Goal: Information Seeking & Learning: Compare options

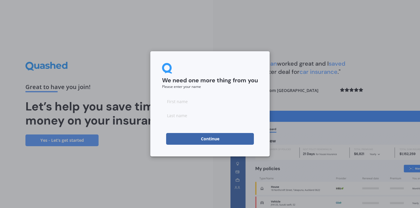
click at [180, 105] on input at bounding box center [210, 101] width 96 height 12
type input "[PERSON_NAME]"
click at [171, 114] on input at bounding box center [210, 115] width 96 height 12
type input "[PERSON_NAME]"
click at [187, 137] on button "Continue" at bounding box center [210, 139] width 88 height 12
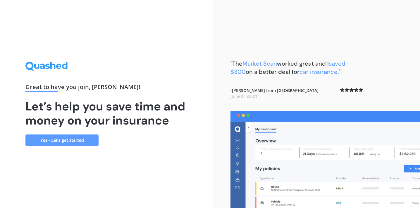
click at [64, 139] on link "Yes - Let’s get started" at bounding box center [61, 140] width 73 height 12
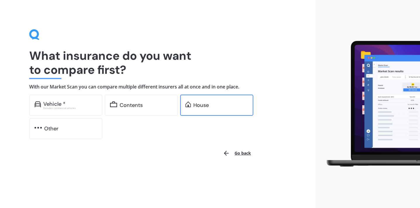
click at [201, 108] on div "House" at bounding box center [201, 105] width 16 height 6
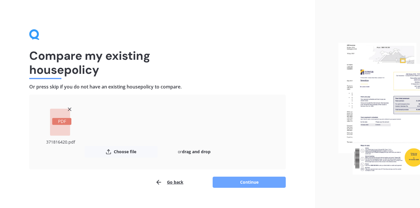
click at [240, 183] on button "Continue" at bounding box center [249, 181] width 73 height 11
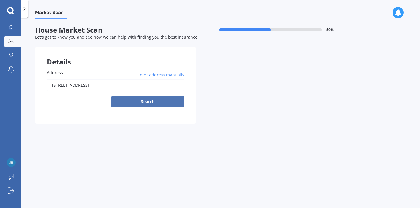
click at [170, 100] on button "Search" at bounding box center [147, 101] width 73 height 11
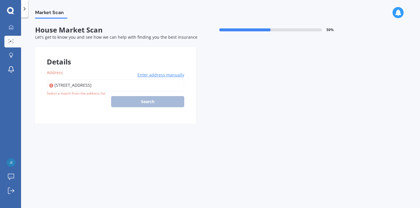
type input "[GEOGRAPHIC_DATA], [GEOGRAPHIC_DATA]"
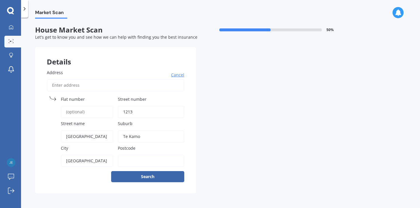
type input "1213"
click at [180, 98] on label "Street number" at bounding box center [150, 99] width 64 height 6
click at [180, 106] on input "1213" at bounding box center [151, 112] width 66 height 12
drag, startPoint x: 142, startPoint y: 135, endPoint x: 116, endPoint y: 132, distance: 25.6
click at [116, 132] on div "Address Cancel Search Flat number Street number [GEOGRAPHIC_DATA] name [GEOGRAP…" at bounding box center [115, 125] width 161 height 135
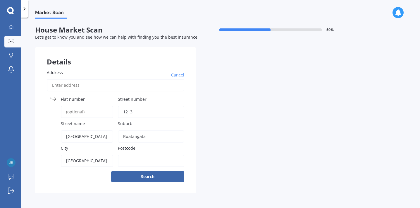
type input "Ruatangata"
type input "0176"
click at [147, 176] on button "Search" at bounding box center [147, 176] width 73 height 11
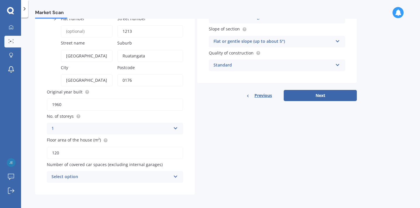
scroll to position [80, 0]
click at [316, 95] on button "Next" at bounding box center [320, 95] width 73 height 11
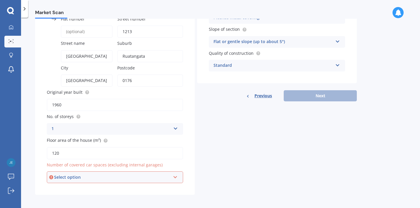
click at [169, 175] on div "Select option" at bounding box center [112, 177] width 116 height 6
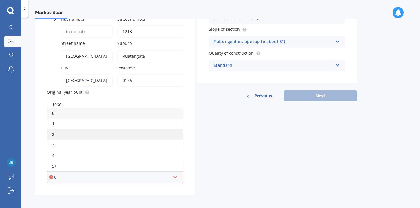
click at [151, 136] on div "2" at bounding box center [114, 134] width 135 height 11
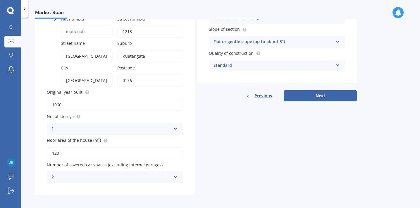
click at [170, 175] on div "2" at bounding box center [110, 176] width 119 height 7
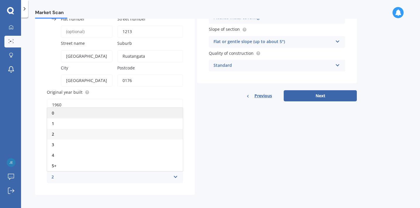
click at [152, 112] on div "0" at bounding box center [115, 113] width 136 height 11
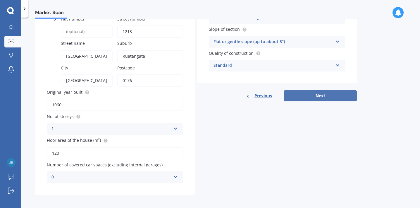
click at [335, 95] on button "Next" at bounding box center [320, 95] width 73 height 11
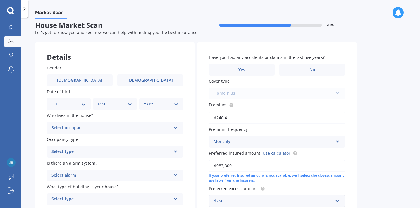
scroll to position [0, 0]
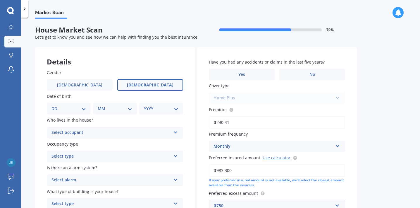
click at [165, 85] on label "[DEMOGRAPHIC_DATA]" at bounding box center [150, 85] width 66 height 12
click at [0, 0] on input "[DEMOGRAPHIC_DATA]" at bounding box center [0, 0] width 0 height 0
select select "28"
select select "01"
select select "1980"
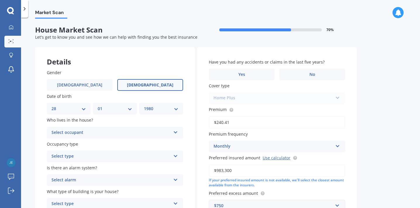
click at [69, 132] on div "Select occupant" at bounding box center [110, 132] width 119 height 7
click at [65, 142] on span "Owner" at bounding box center [58, 144] width 13 height 6
click at [66, 154] on div "Select type" at bounding box center [110, 156] width 119 height 7
click at [66, 168] on span "Permanent" at bounding box center [63, 168] width 22 height 6
click at [66, 178] on div "Select alarm" at bounding box center [110, 179] width 119 height 7
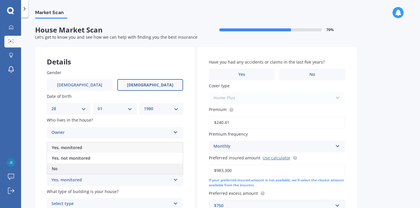
click at [64, 167] on div "No" at bounding box center [115, 168] width 136 height 11
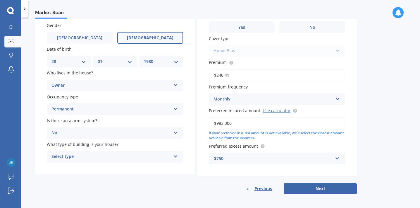
scroll to position [47, 0]
click at [66, 133] on div "No" at bounding box center [110, 133] width 119 height 7
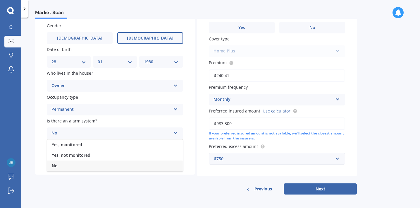
click at [66, 133] on div "No" at bounding box center [110, 133] width 119 height 7
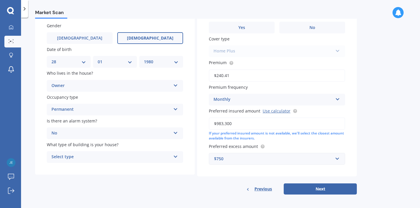
click at [72, 155] on div "Select type" at bounding box center [110, 156] width 119 height 7
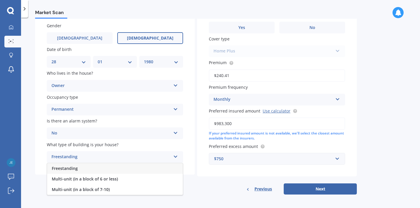
click at [72, 165] on span "Freestanding" at bounding box center [65, 168] width 26 height 6
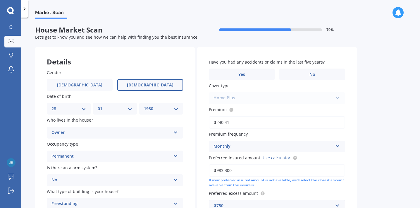
scroll to position [0, 0]
click at [259, 71] on label "Yes" at bounding box center [242, 74] width 66 height 12
click at [0, 0] on input "Yes" at bounding box center [0, 0] width 0 height 0
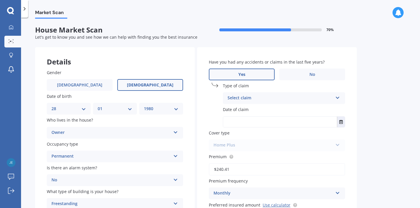
click at [254, 97] on div "Select claim" at bounding box center [280, 97] width 105 height 7
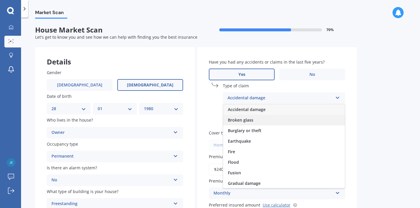
click at [251, 120] on span "Broken glass" at bounding box center [240, 120] width 25 height 6
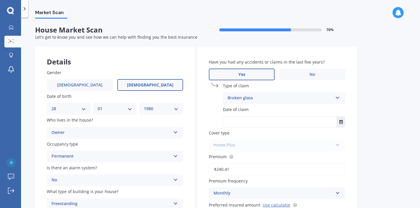
click at [251, 120] on input "text" at bounding box center [280, 121] width 114 height 11
click at [340, 122] on icon "Select date" at bounding box center [341, 122] width 4 height 4
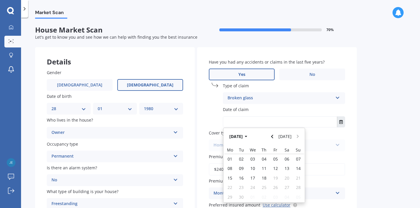
click at [340, 122] on icon "Select date" at bounding box center [341, 122] width 4 height 4
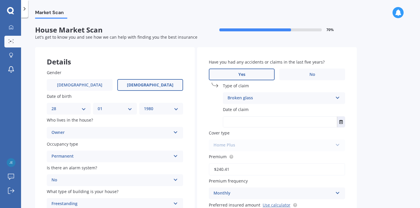
click at [349, 107] on div "Have you had any accidents or claims in the last five years? Yes No Type of cla…" at bounding box center [277, 158] width 160 height 223
click at [243, 144] on div "Home Plus Premier House Market Value House Home Plus" at bounding box center [277, 145] width 136 height 12
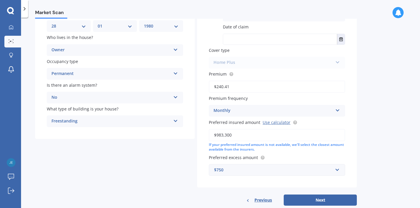
scroll to position [83, 0]
click at [338, 168] on input "text" at bounding box center [274, 168] width 131 height 11
click at [352, 159] on div "Have you had any accidents or claims in the last five years? Yes No Type of cla…" at bounding box center [277, 75] width 160 height 223
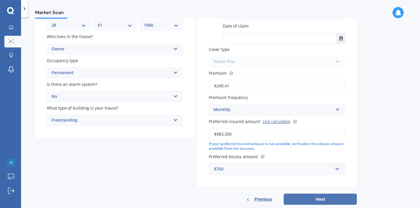
click at [332, 198] on button "Next" at bounding box center [320, 198] width 73 height 11
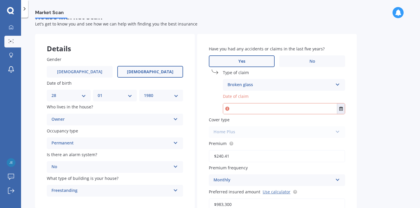
scroll to position [3, 0]
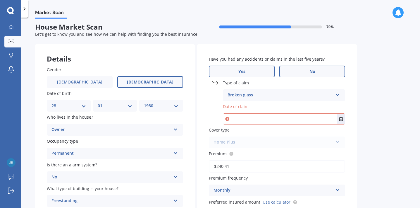
click at [310, 70] on span "No" at bounding box center [312, 71] width 6 height 5
click at [0, 0] on input "No" at bounding box center [0, 0] width 0 height 0
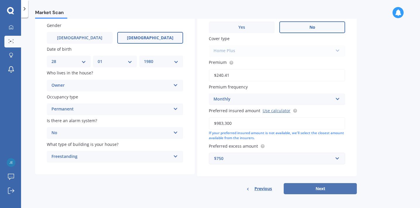
scroll to position [47, 0]
click at [317, 185] on button "Next" at bounding box center [320, 188] width 73 height 11
select select "28"
select select "01"
select select "1980"
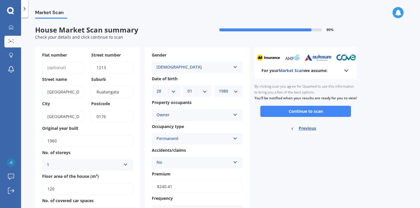
scroll to position [0, 0]
click at [304, 113] on button "Continue to scan" at bounding box center [305, 111] width 91 height 11
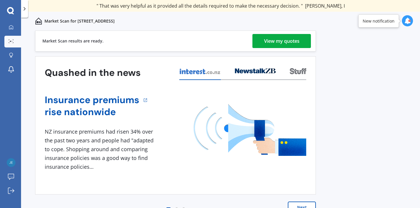
click at [278, 42] on div "View my quotes" at bounding box center [281, 41] width 35 height 14
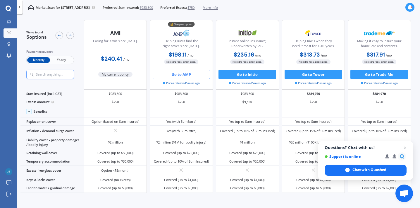
click at [182, 76] on button "Go to AMP" at bounding box center [182, 74] width 58 height 9
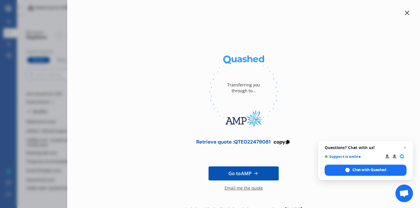
click at [239, 173] on span "Go to AMP" at bounding box center [239, 173] width 23 height 7
click at [254, 189] on div "Email me the quote" at bounding box center [244, 191] width 38 height 12
click at [405, 13] on icon at bounding box center [407, 13] width 5 height 5
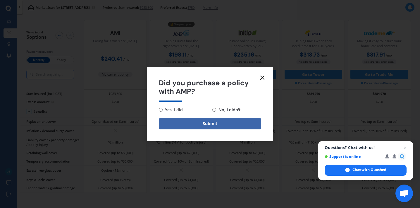
click at [214, 110] on input "No, I didn't" at bounding box center [214, 110] width 4 height 4
radio input "true"
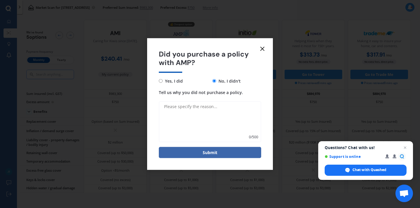
click at [202, 108] on textarea "Tell us why you did not purchase a policy." at bounding box center [210, 121] width 102 height 41
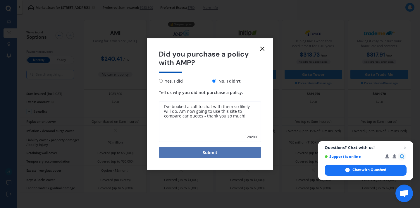
type textarea "I've booked a call to chat with them so likely will do. Am now going to use thi…"
click at [211, 152] on button "Submit" at bounding box center [210, 152] width 102 height 11
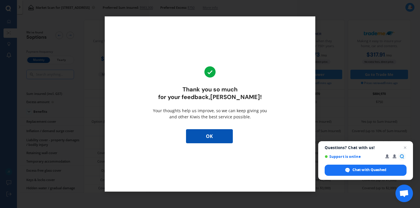
click at [216, 138] on button "OK" at bounding box center [209, 136] width 47 height 14
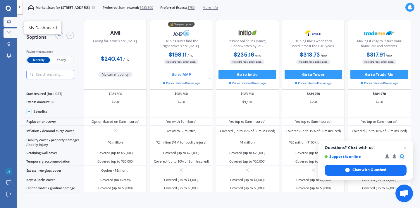
click at [10, 21] on icon at bounding box center [9, 22] width 4 height 4
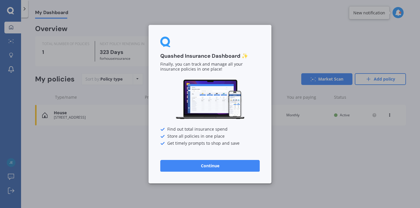
click at [203, 167] on button "Continue" at bounding box center [209, 165] width 99 height 12
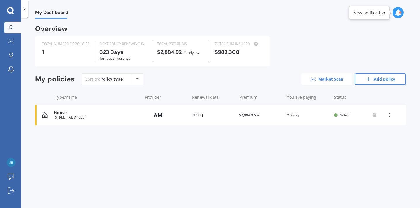
click at [332, 79] on link "Market Scan" at bounding box center [326, 79] width 51 height 12
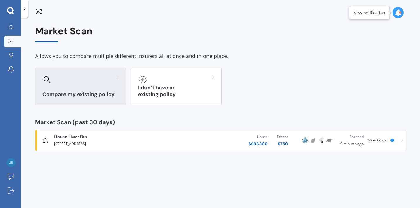
click at [83, 87] on div "Compare my existing policy" at bounding box center [80, 86] width 91 height 37
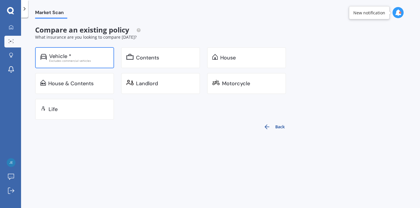
click at [81, 60] on div "Excludes commercial vehicles" at bounding box center [79, 60] width 60 height 3
